Goal: Find specific page/section: Find specific page/section

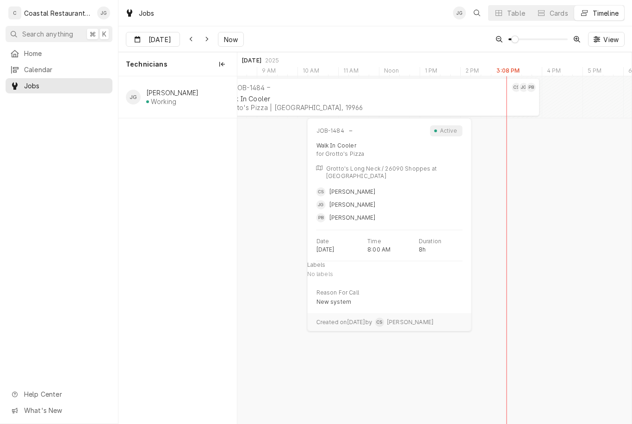
scroll to position [0, 7946]
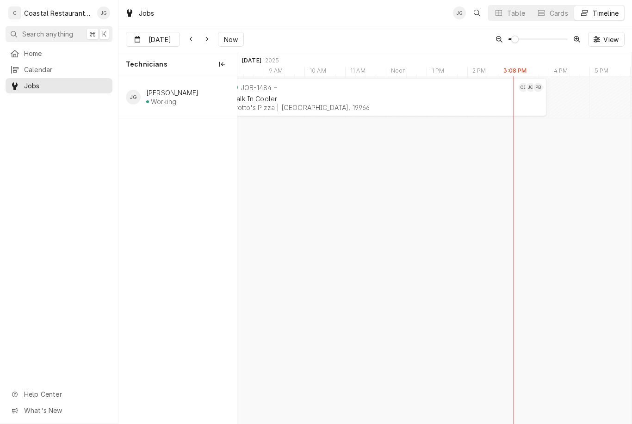
click at [339, 108] on div "Grotto's Pizza | [GEOGRAPHIC_DATA], 19966" at bounding box center [385, 108] width 311 height 8
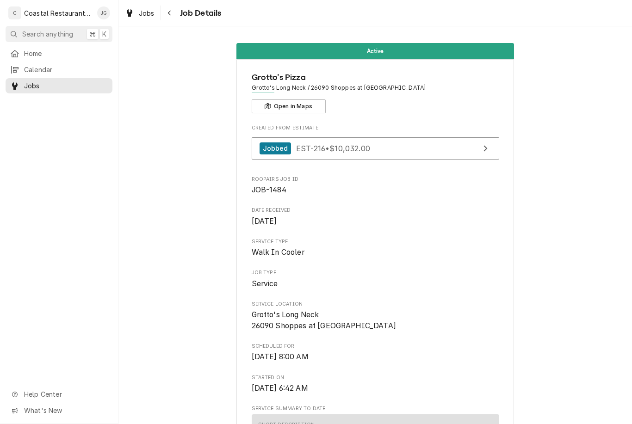
click at [62, 56] on span "Home" at bounding box center [66, 54] width 84 height 10
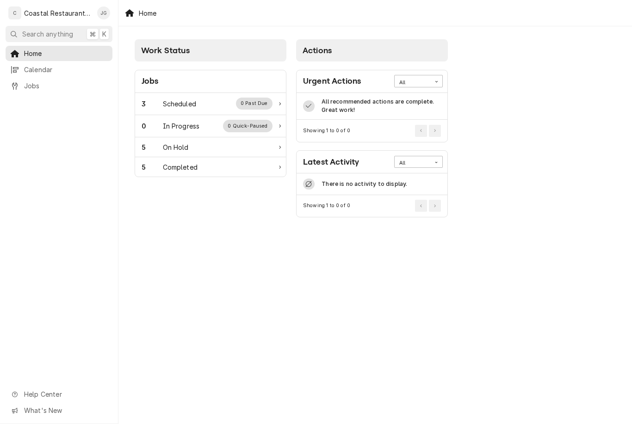
click at [204, 107] on div "3 Scheduled 0 Past Due" at bounding box center [207, 104] width 131 height 12
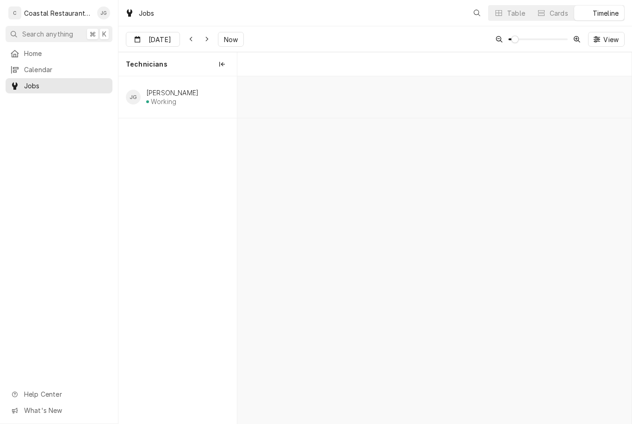
scroll to position [0, 7814]
click at [405, 109] on div "Grotto's Pizza | Millsboro, 19966" at bounding box center [385, 108] width 311 height 8
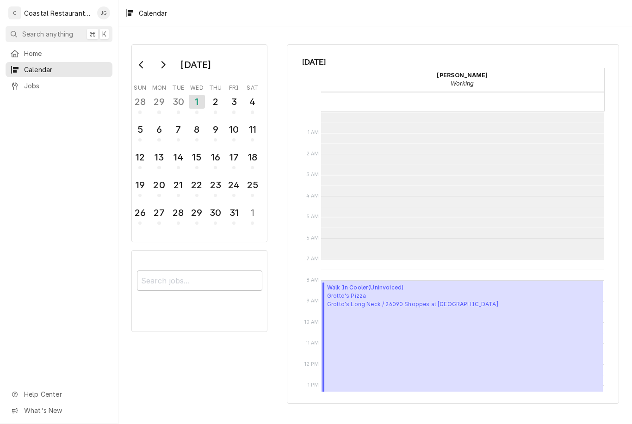
scroll to position [148, 0]
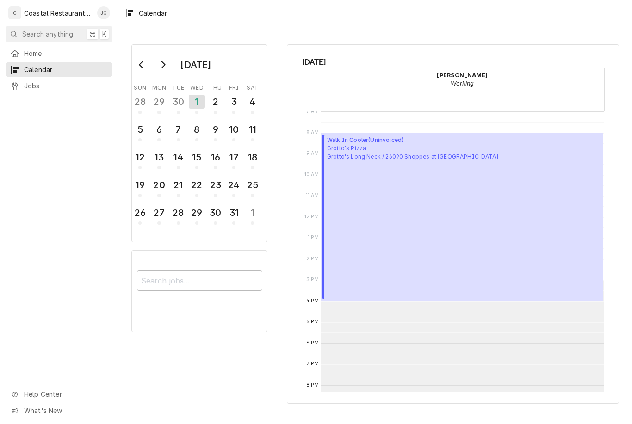
click at [58, 48] on div "Home" at bounding box center [58, 54] width 103 height 12
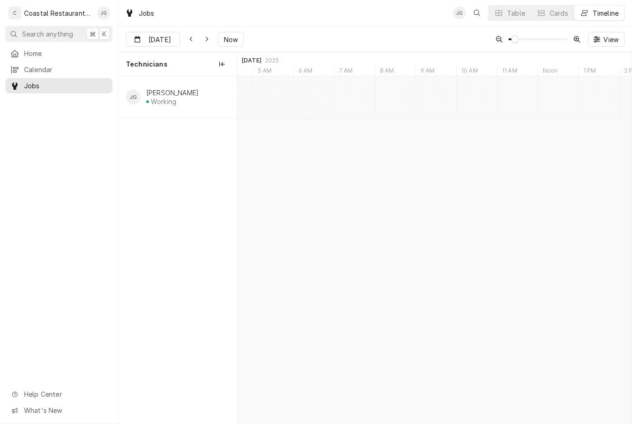
type input "Oct 2"
